Goal: Find specific page/section: Find specific page/section

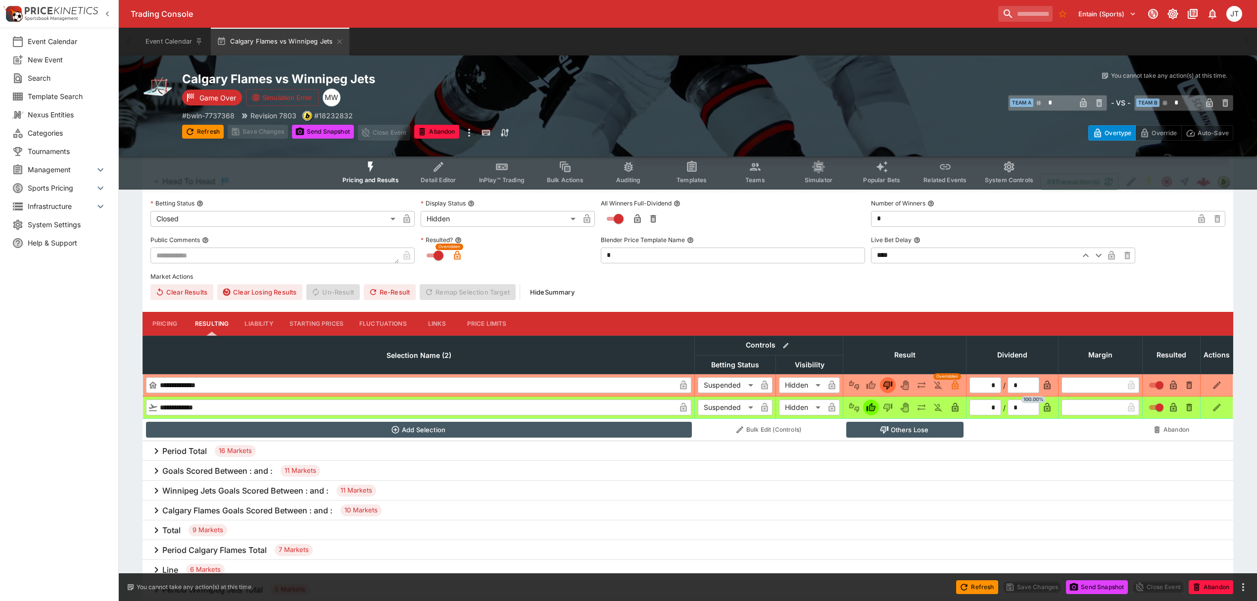
scroll to position [190, 0]
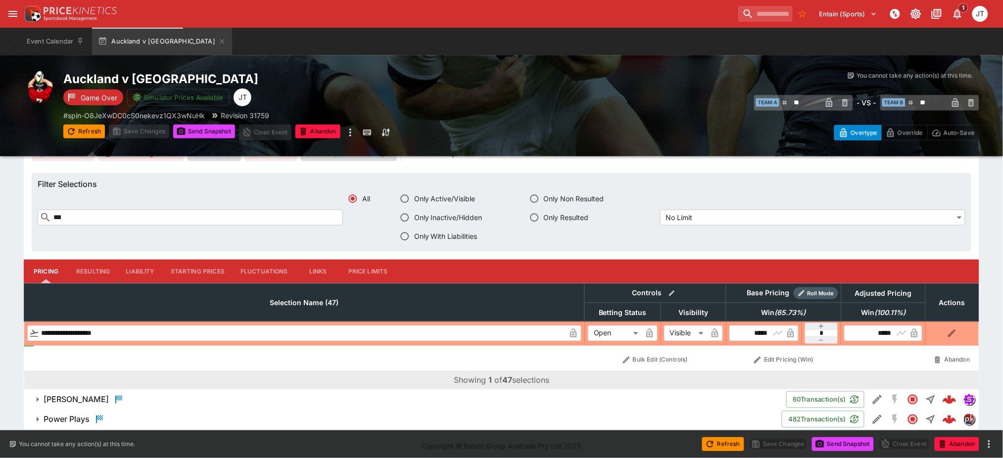
scroll to position [330, 0]
